Goal: Task Accomplishment & Management: Use online tool/utility

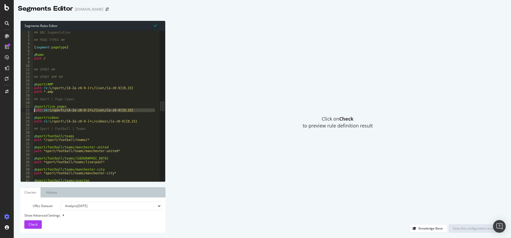
drag, startPoint x: 129, startPoint y: 114, endPoint x: 29, endPoint y: 109, distance: 100.8
click at [29, 109] on div "1 2 3 4 5 6 7 8 9 10 11 12 13 14 15 16 17 18 19 20 21 22 23 24 25 26 27 28 29 3…" at bounding box center [90, 106] width 139 height 151
drag, startPoint x: 63, startPoint y: 91, endPoint x: 22, endPoint y: 88, distance: 41.3
click at [22, 88] on div "path rx:\/sport\/[A-Za-z0-9-]+\/live\/[a-z0-9]{0,15} 1 2 3 4 5 6 7 8 9 10 11 12…" at bounding box center [90, 106] width 139 height 151
click at [82, 111] on div "## BBC Segmentation ## PAGE TYPES ## [ segment : pagetype ] @ home path / ## SP…" at bounding box center [102, 108] width 138 height 154
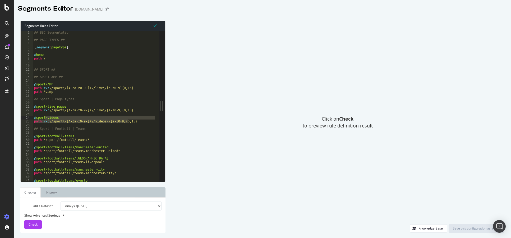
drag, startPoint x: 132, startPoint y: 120, endPoint x: 44, endPoint y: 119, distance: 87.5
click at [44, 119] on div "## BBC Segmentation ## PAGE TYPES ## [ segment : pagetype ] @ home path / ## SP…" at bounding box center [102, 108] width 138 height 154
click at [54, 111] on div "## BBC Segmentation ## PAGE TYPES ## [ segment : pagetype ] @ home path / ## SP…" at bounding box center [102, 108] width 138 height 154
type textarea "path rx:\/sport\/[A-Za-z0-9-]+\/live\/[a-z0-9]{0,15}"
drag, startPoint x: 133, startPoint y: 110, endPoint x: 33, endPoint y: 110, distance: 100.1
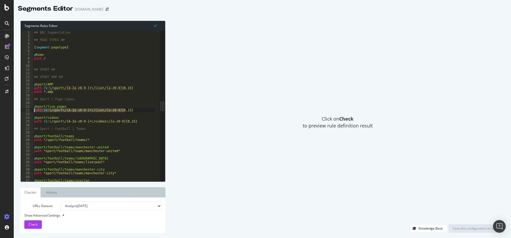
click at [33, 110] on div "path rx:\/sport\/[A-Za-z0-9-]+\/live\/[a-z0-9]{0,15} 1 2 3 4 5 6 7 8 9 10 11 12…" at bounding box center [90, 106] width 139 height 151
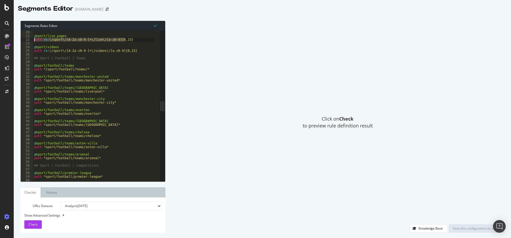
scroll to position [49, 0]
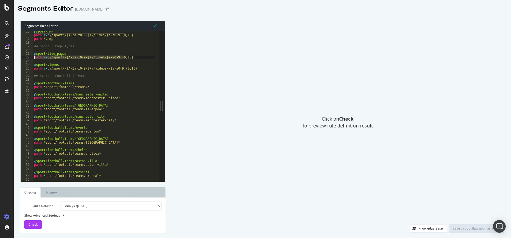
click at [126, 56] on div "@ sport/AMP path rx : \/sport\/[A-Za-z0-9-]+\/live\/[a-z0-9]{0,15} path *.amp #…" at bounding box center [94, 106] width 122 height 151
drag, startPoint x: 129, startPoint y: 56, endPoint x: 44, endPoint y: 58, distance: 85.1
click at [44, 58] on div "@ sport/AMP path rx : \/sport\/[A-Za-z0-9-]+\/live\/[a-z0-9]{0,15} path *.amp #…" at bounding box center [102, 107] width 138 height 154
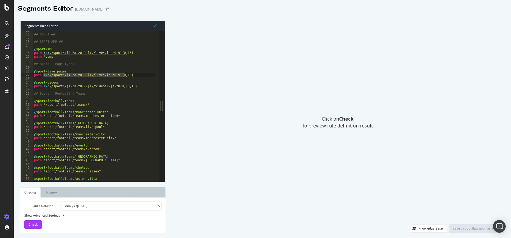
scroll to position [32, 0]
click at [76, 59] on div "## SPORT ## ## SPORT AMP ## @ sport/AMP path rx : \/sport\/[A-Za-z0-9-]+\/live\…" at bounding box center [102, 106] width 138 height 154
drag, startPoint x: 128, startPoint y: 52, endPoint x: 49, endPoint y: 54, distance: 78.8
click at [49, 54] on div "## SPORT ## ## SPORT AMP ## @ sport/AMP path rx : \/sport\/[A-Za-z0-9-]+\/live\…" at bounding box center [102, 106] width 138 height 154
paste textarea "/sport\/[a-z0-9-]+\/articles\/[a-z0-9]{12}\.amp$"
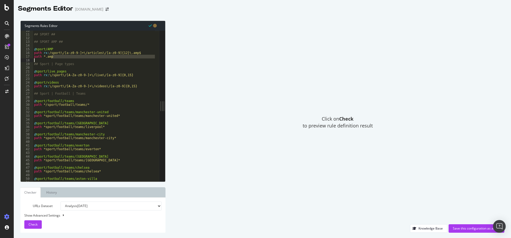
drag, startPoint x: 58, startPoint y: 58, endPoint x: 28, endPoint y: 59, distance: 29.3
click at [28, 59] on div "path rx:/sport\/[a-z0-9-]+\/articles\/[a-z0-9]{12}\.amp$ 10 11 12 13 14 15 16 1…" at bounding box center [90, 106] width 139 height 151
click at [61, 56] on div "## SPORT ## ## SPORT AMP ## @ sport/AMP path rx : /sport\/[a-z0-9-]+\/articles\…" at bounding box center [94, 106] width 122 height 151
type textarea "path *.amp"
drag, startPoint x: 58, startPoint y: 58, endPoint x: 34, endPoint y: 58, distance: 24.1
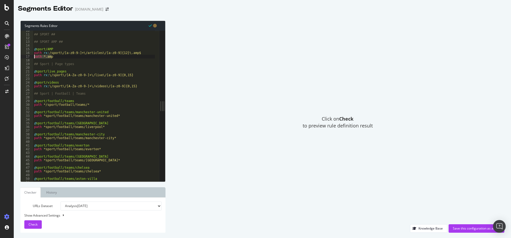
click at [34, 58] on div "## SPORT ## ## SPORT AMP ## @ sport/AMP path rx : /sport\/[a-z0-9-]+\/articles\…" at bounding box center [102, 106] width 138 height 154
click at [77, 206] on select "Analysis 2025 Aug. 5th Analysis 2025 Jul. 1st Analysis 2025 Jun. 3rd Analysis 2…" at bounding box center [111, 205] width 101 height 9
click at [111, 207] on select "Analysis 2025 Aug. 5th Analysis 2025 Jul. 1st Analysis 2025 Jun. 3rd Analysis 2…" at bounding box center [111, 205] width 101 height 9
select select "urlList"
click at [61, 201] on select "Analysis 2025 Aug. 5th Analysis 2025 Jul. 1st Analysis 2025 Jun. 3rd Analysis 2…" at bounding box center [111, 205] width 101 height 9
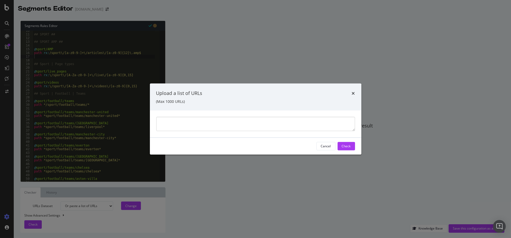
click at [218, 123] on textarea "modal" at bounding box center [255, 124] width 199 height 14
type textarea "https://www.bbc.co.uk/sport/football/articles/cp94e0d531go.amp https://www.bbc.…"
click at [350, 146] on div "Check" at bounding box center [346, 146] width 9 height 4
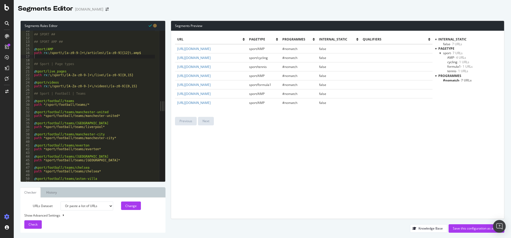
click at [453, 55] on span "- 7 URLs" at bounding box center [456, 53] width 12 height 4
click at [450, 57] on span "AMP - 4 URLs" at bounding box center [457, 57] width 20 height 4
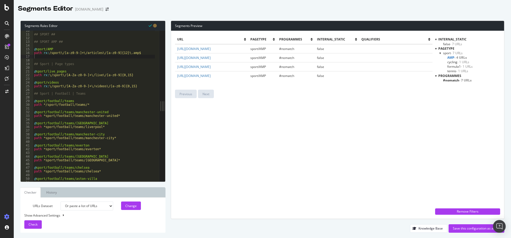
click at [452, 81] on span "#nomatch - 7 URLs" at bounding box center [457, 80] width 29 height 4
click at [453, 71] on span "tennis - 1 URLs" at bounding box center [457, 71] width 21 height 4
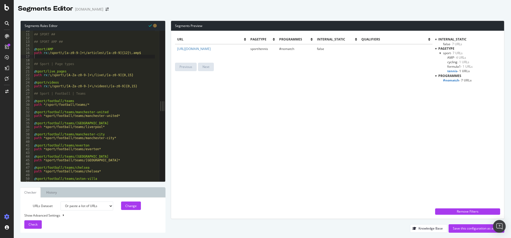
click at [450, 80] on span "#nomatch - 7 URLs" at bounding box center [457, 80] width 29 height 4
click at [446, 43] on span "false - 7 URLs" at bounding box center [452, 44] width 19 height 4
click at [447, 53] on span "sport - 7 URLs" at bounding box center [453, 53] width 20 height 4
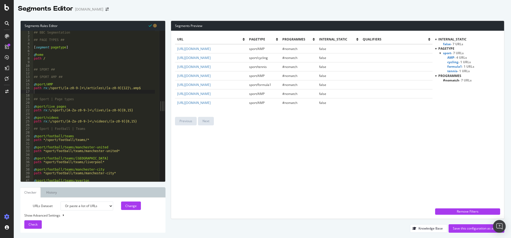
scroll to position [0, 0]
click at [464, 230] on div "Save this configuration as active" at bounding box center [476, 228] width 47 height 4
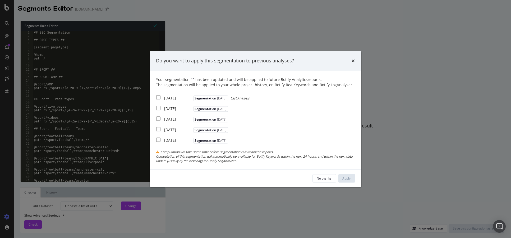
click at [169, 99] on div "[DATE]" at bounding box center [178, 97] width 28 height 5
checkbox input "true"
click at [169, 106] on div "2025 Jul. 1st" at bounding box center [178, 108] width 28 height 5
checkbox input "true"
click at [172, 117] on div "2025 Jun. 3rd" at bounding box center [178, 119] width 28 height 5
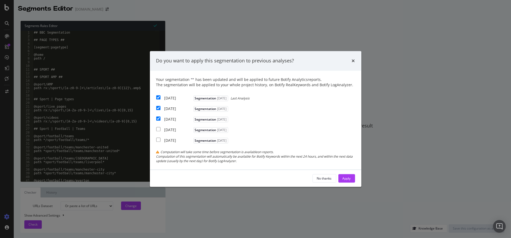
checkbox input "true"
click at [342, 178] on div "Apply" at bounding box center [346, 178] width 8 height 4
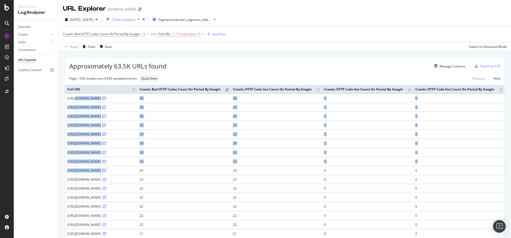
drag, startPoint x: 68, startPoint y: 103, endPoint x: 193, endPoint y: 215, distance: 168.0
copy tbody "https://www.bbc.co.uk/moderation/reports/4b82c03e-e4e5-4c46-a446-1f2be468b3a5 3…"
